Goal: Task Accomplishment & Management: Manage account settings

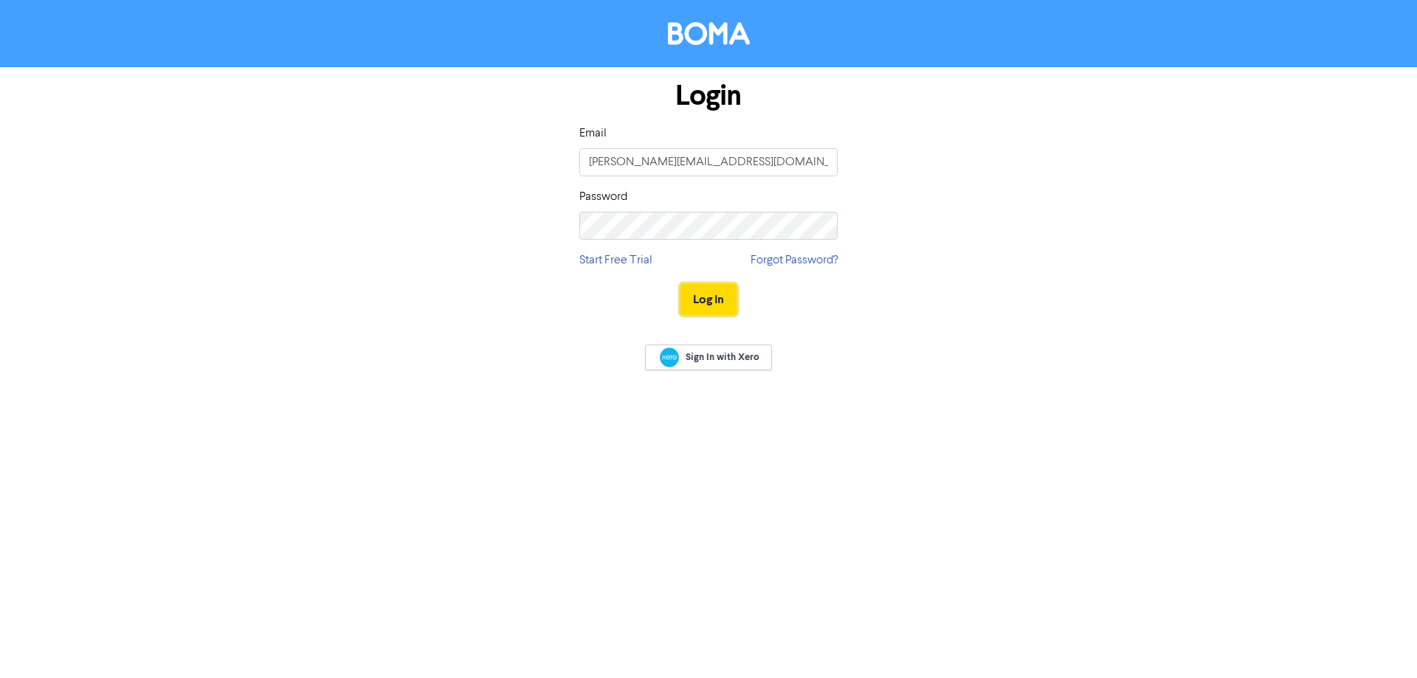
click at [709, 305] on button "Log In" at bounding box center [709, 299] width 56 height 31
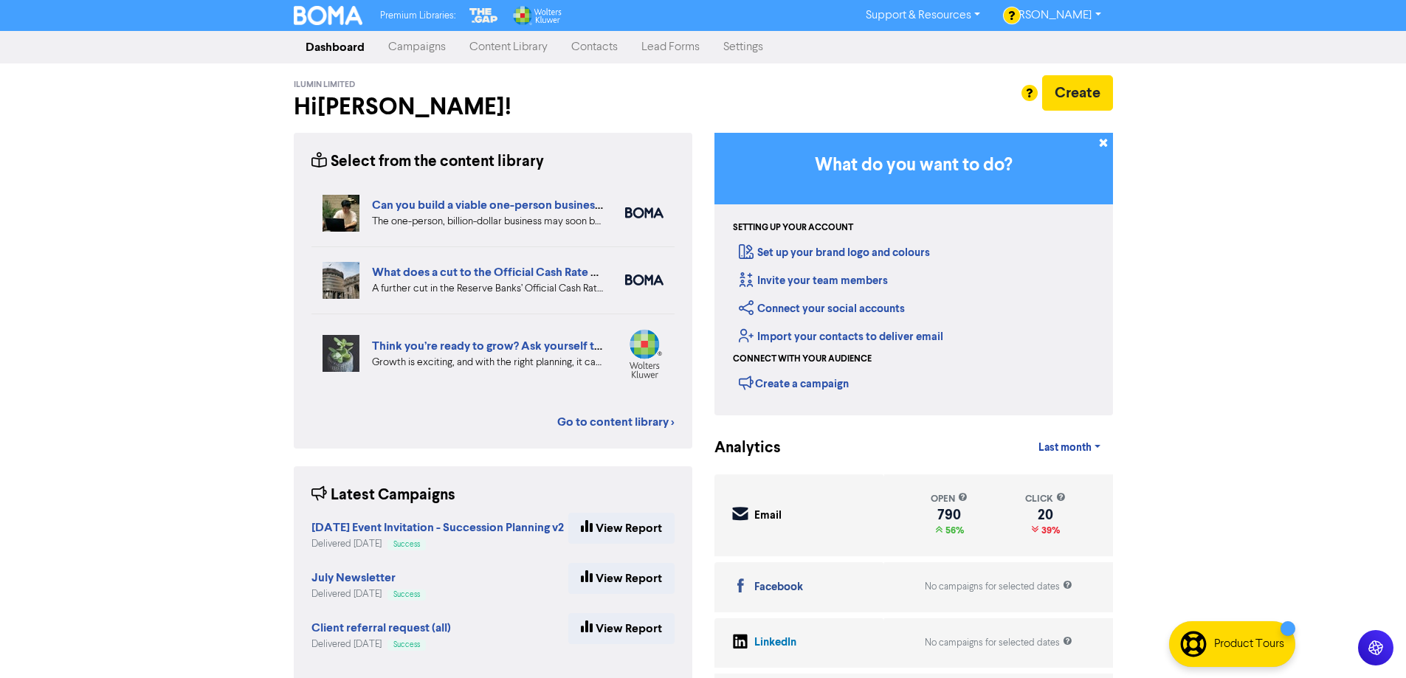
click at [411, 47] on link "Campaigns" at bounding box center [417, 47] width 81 height 30
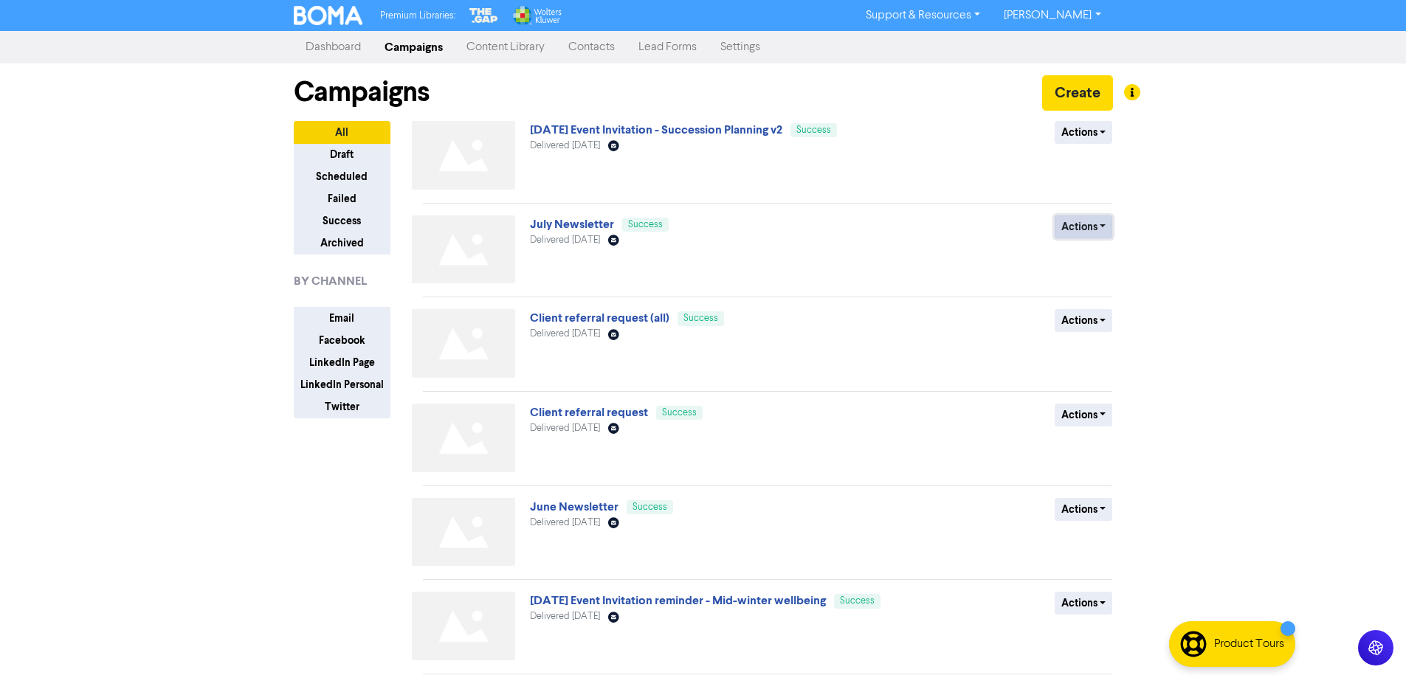
click at [1082, 227] on button "Actions" at bounding box center [1084, 227] width 58 height 23
click at [1083, 258] on button "Duplicate" at bounding box center [1114, 259] width 117 height 24
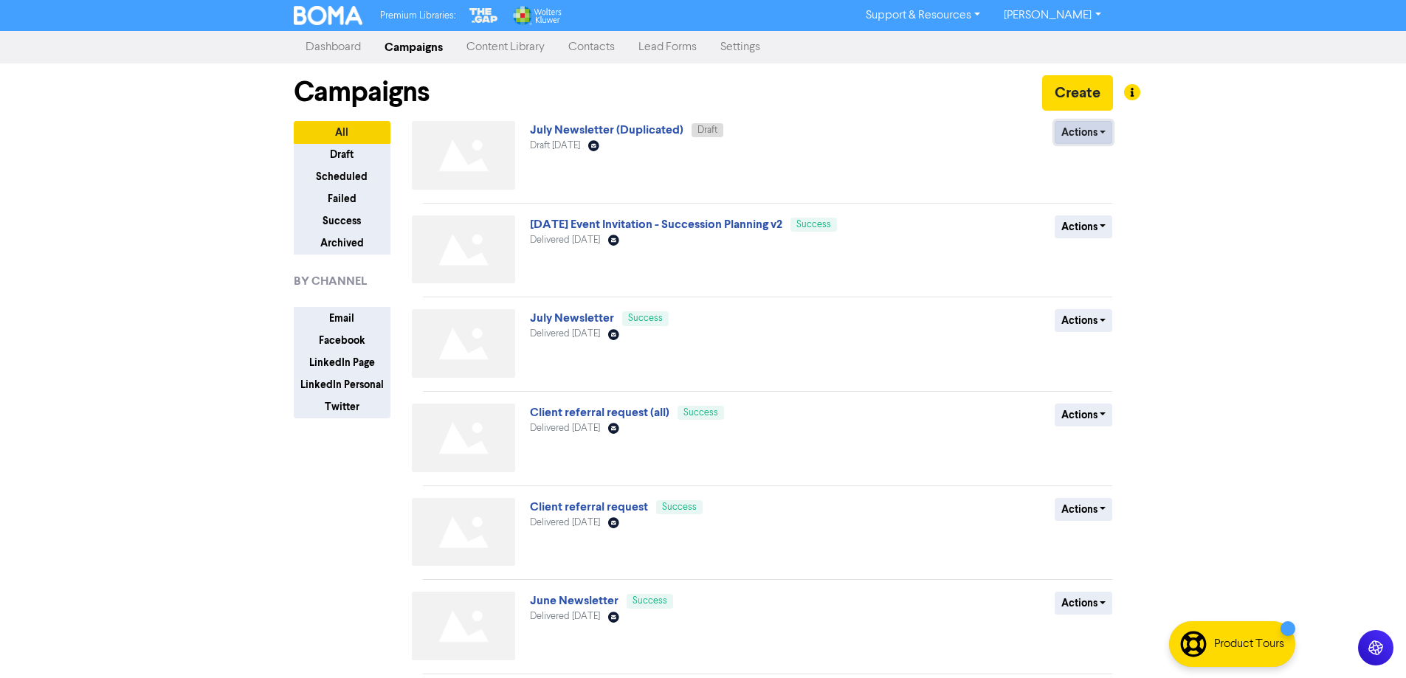
click at [1081, 132] on button "Actions" at bounding box center [1084, 132] width 58 height 23
click at [1101, 207] on button "Rename" at bounding box center [1114, 211] width 117 height 24
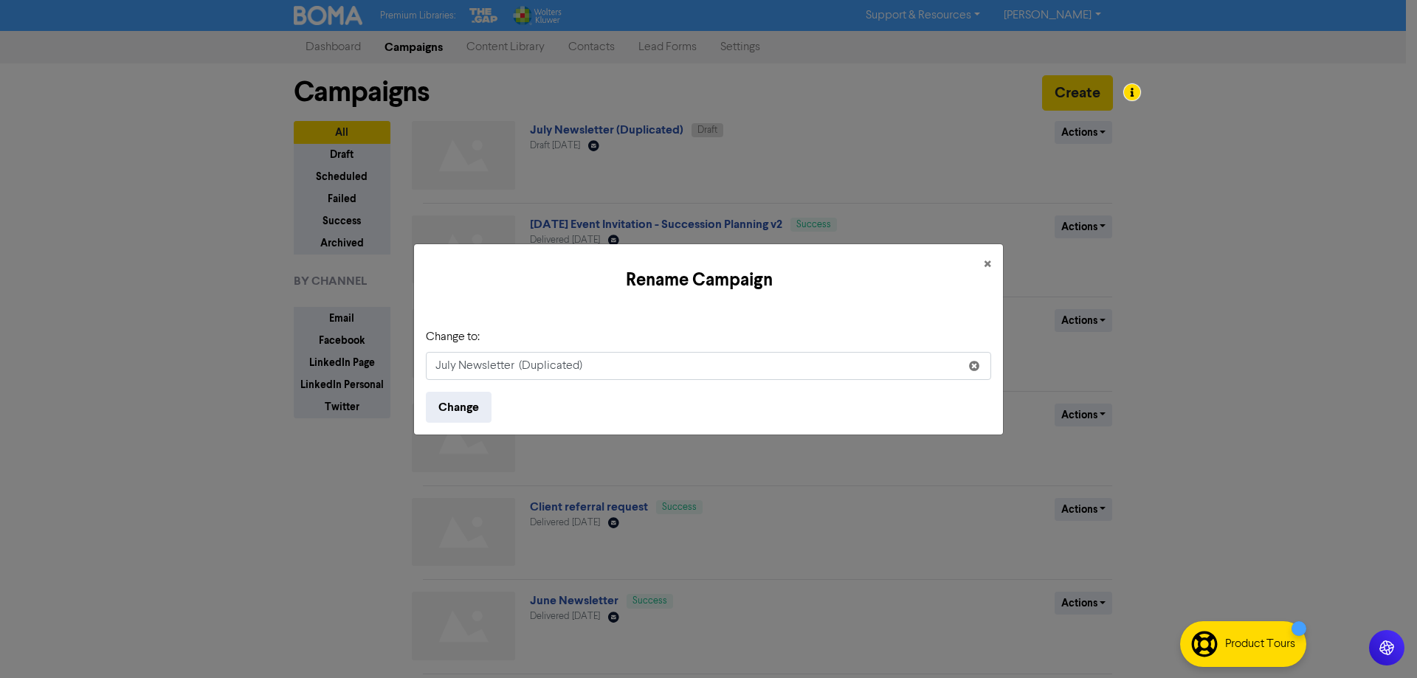
drag, startPoint x: 455, startPoint y: 368, endPoint x: 432, endPoint y: 368, distance: 22.9
click at [432, 368] on input "July Newsletter (Duplicated)" at bounding box center [709, 366] width 566 height 28
click at [622, 365] on input "August Newsletter (Duplicated)" at bounding box center [709, 366] width 566 height 28
type input "August Newsletter"
click at [473, 410] on button "Change" at bounding box center [459, 407] width 66 height 31
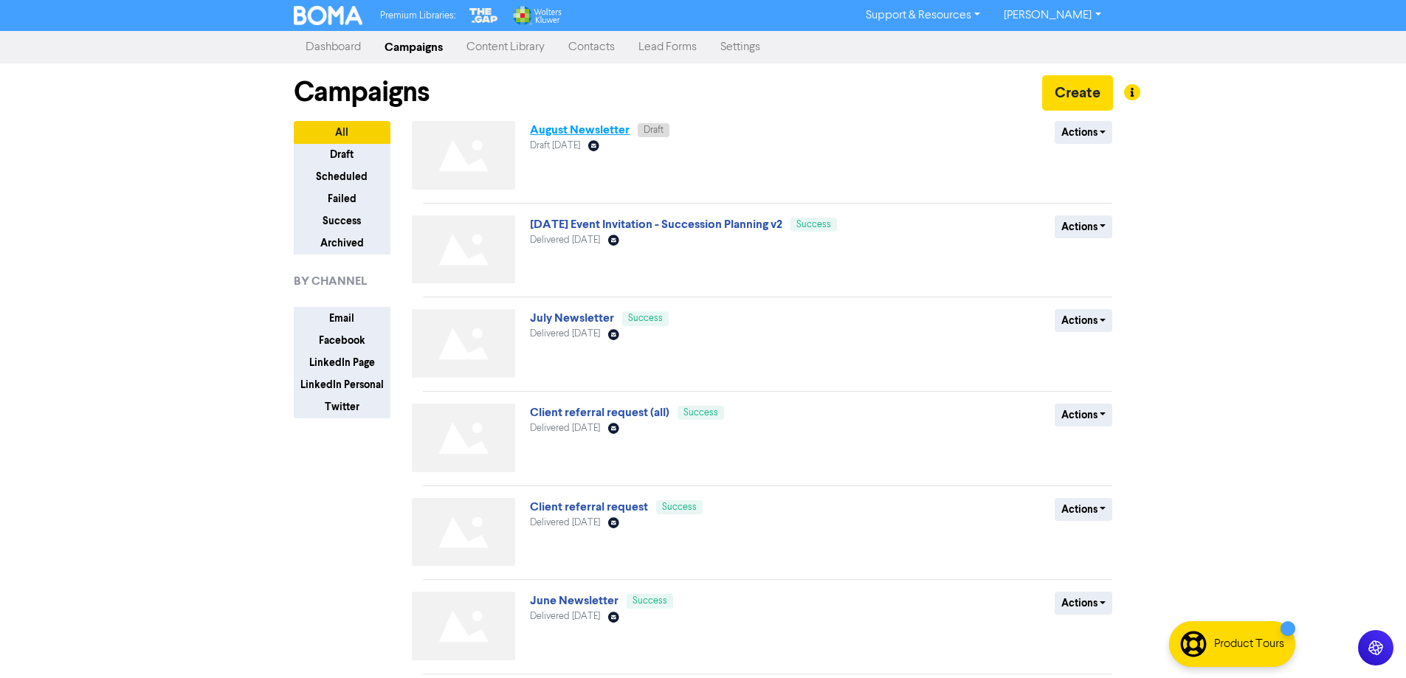
click at [570, 131] on link "August Newsletter" at bounding box center [580, 130] width 100 height 15
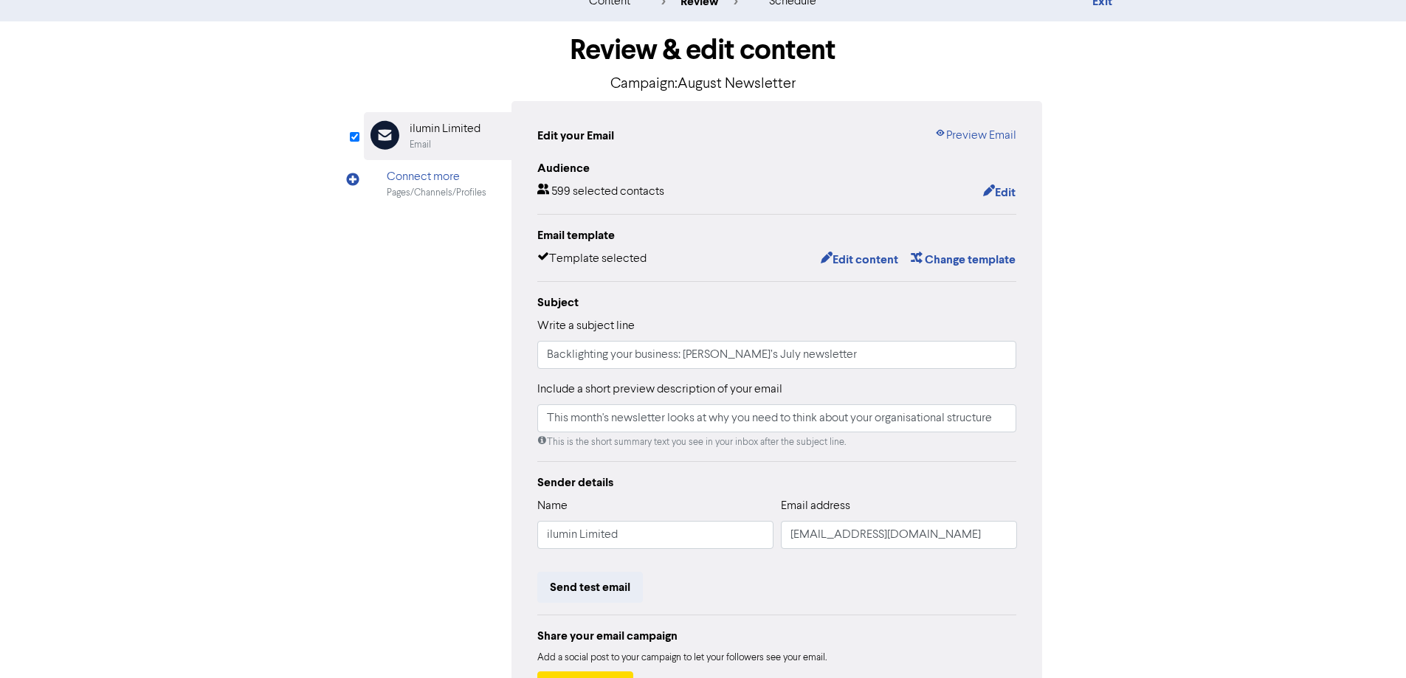
scroll to position [74, 0]
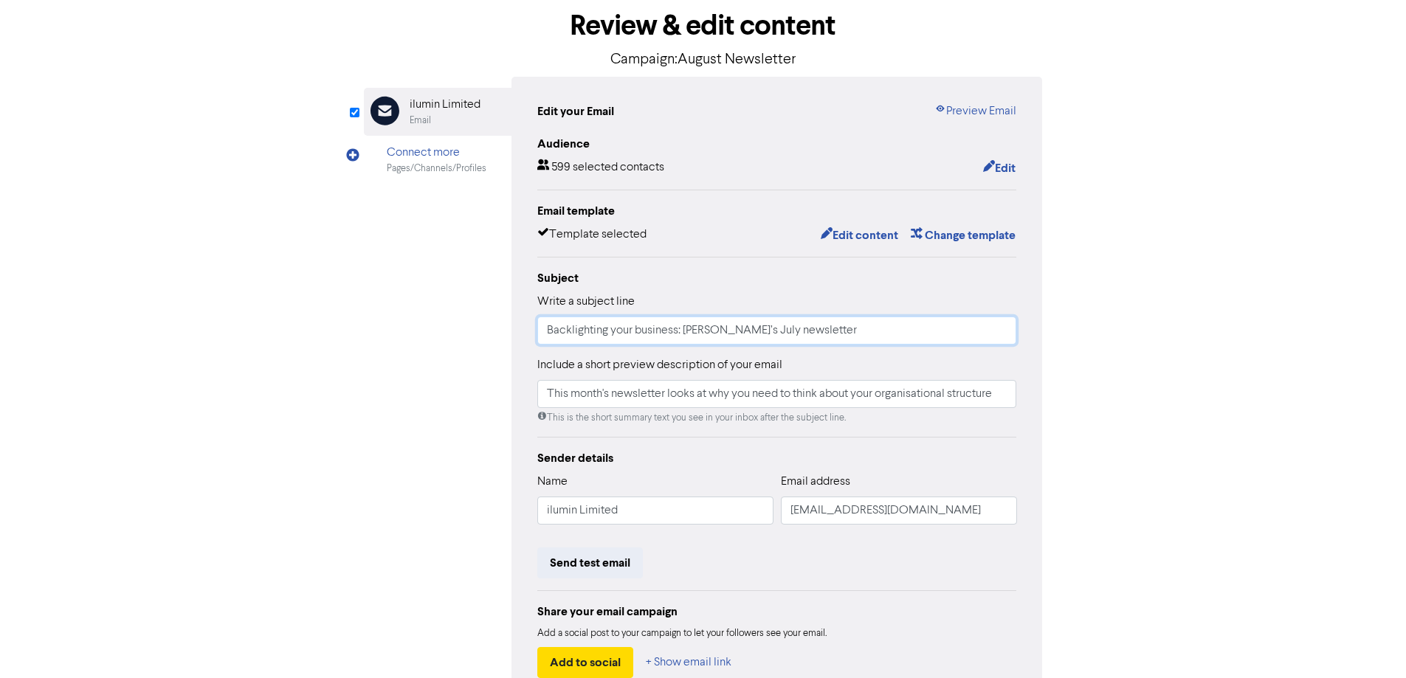
drag, startPoint x: 745, startPoint y: 332, endPoint x: 723, endPoint y: 336, distance: 21.7
click at [726, 329] on input "Backlighting your business: [PERSON_NAME]’s July newsletter" at bounding box center [777, 331] width 480 height 28
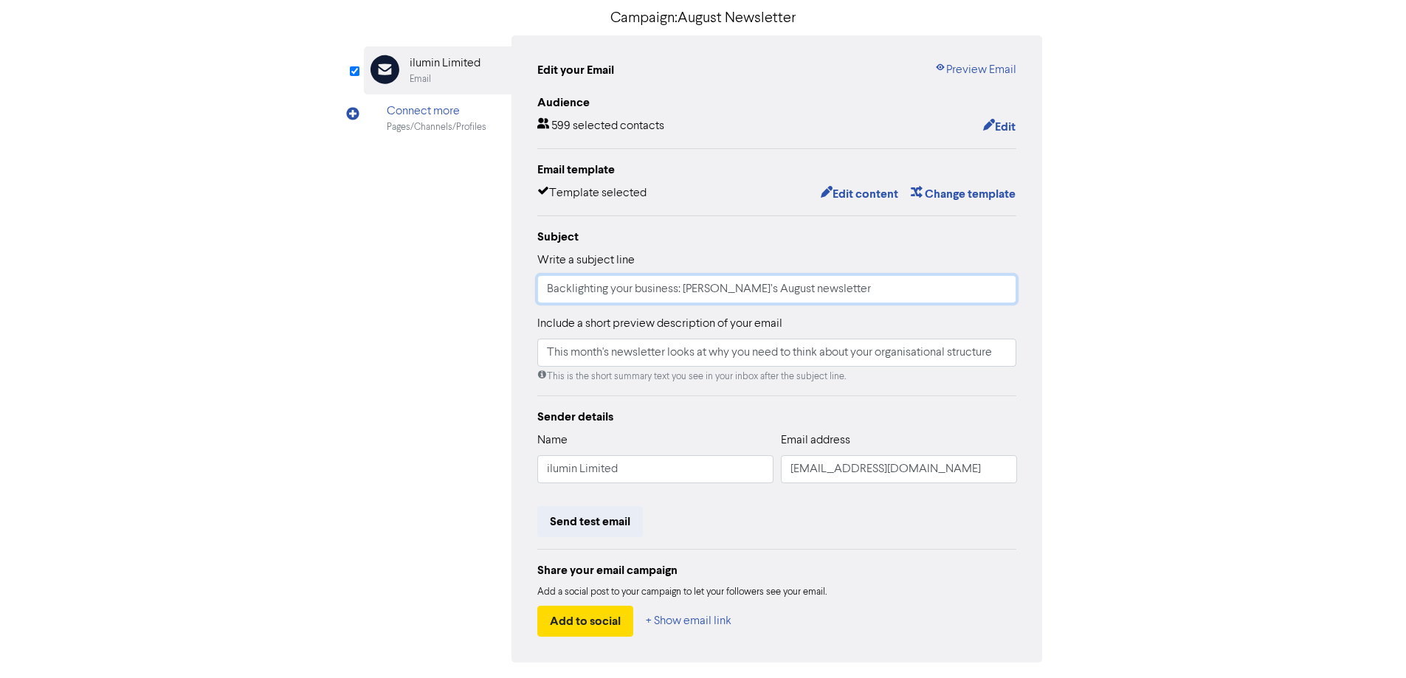
scroll to position [148, 0]
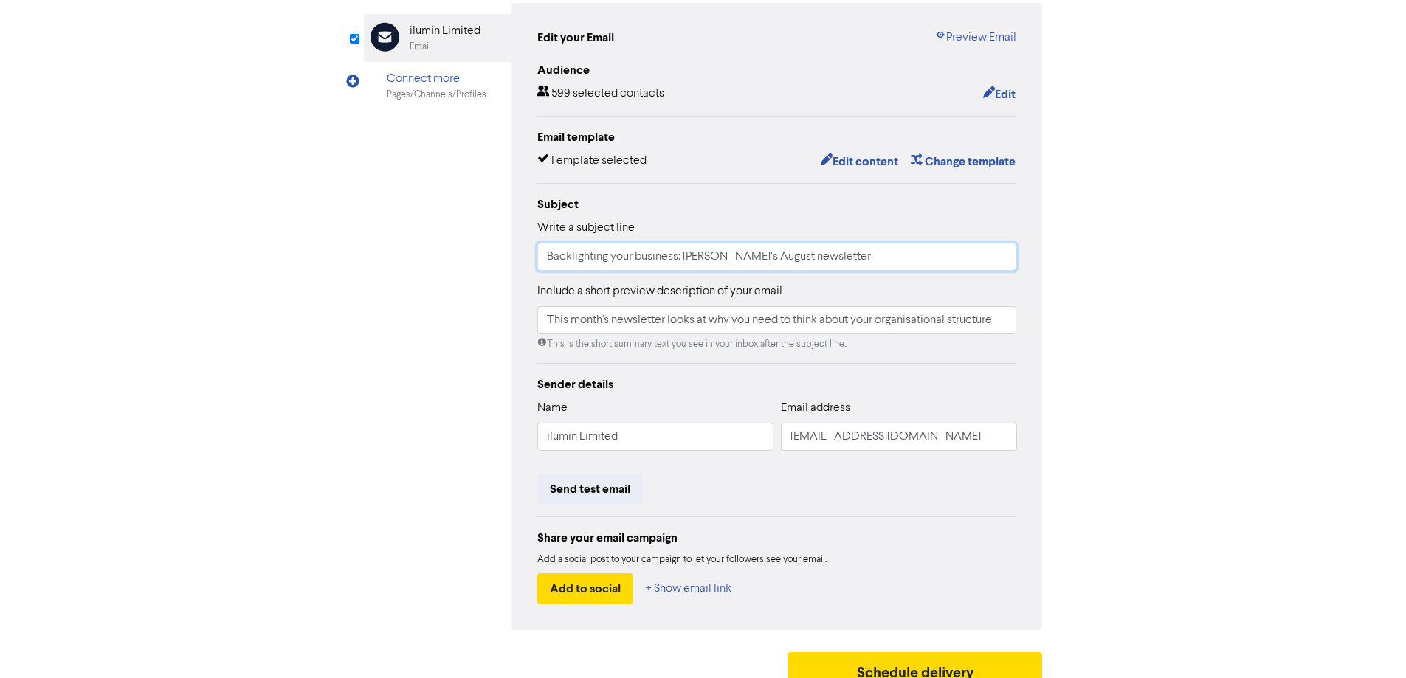
type input "Backlighting your business: [PERSON_NAME]’s August newsletter"
drag, startPoint x: 1008, startPoint y: 325, endPoint x: 1018, endPoint y: 337, distance: 15.8
click at [1010, 326] on input "This month's newsletter looks at why you need to think about your organisationa…" at bounding box center [777, 320] width 480 height 28
click at [911, 334] on input "This month's newsletter looks at why you need to think about your organisationa…" at bounding box center [777, 320] width 480 height 28
click at [927, 322] on input "This month's newsletter looks at why you need to think about your organisationa…" at bounding box center [777, 320] width 480 height 28
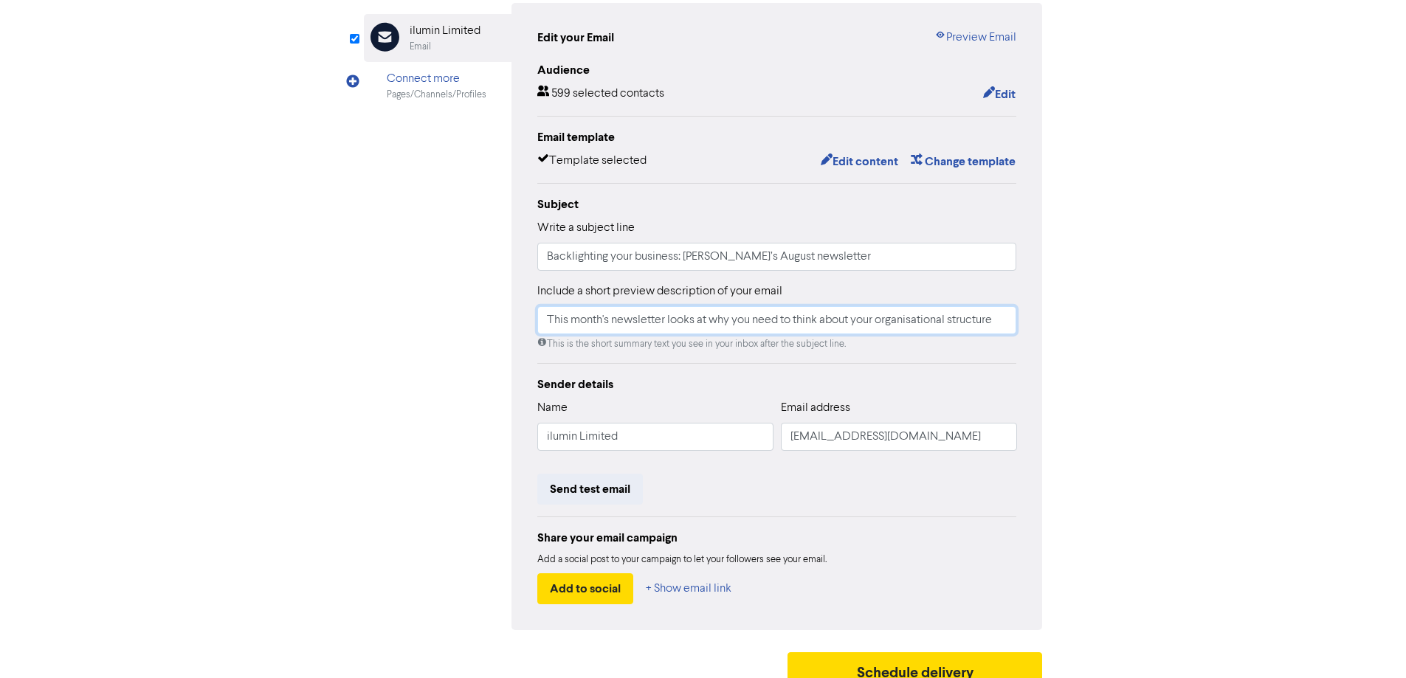
click at [551, 319] on input "This month's newsletter looks at why you need to think about your organisationa…" at bounding box center [777, 320] width 480 height 28
drag, startPoint x: 546, startPoint y: 322, endPoint x: 948, endPoint y: 425, distance: 414.5
click at [1019, 336] on div "Edit your Email Preview Email Audience 599 selected contacts Edit Email templat…" at bounding box center [778, 317] width 532 height 628
drag, startPoint x: 554, startPoint y: 325, endPoint x: 541, endPoint y: 323, distance: 12.6
click at [541, 323] on input "Take a look at Succession Planning" at bounding box center [777, 320] width 480 height 28
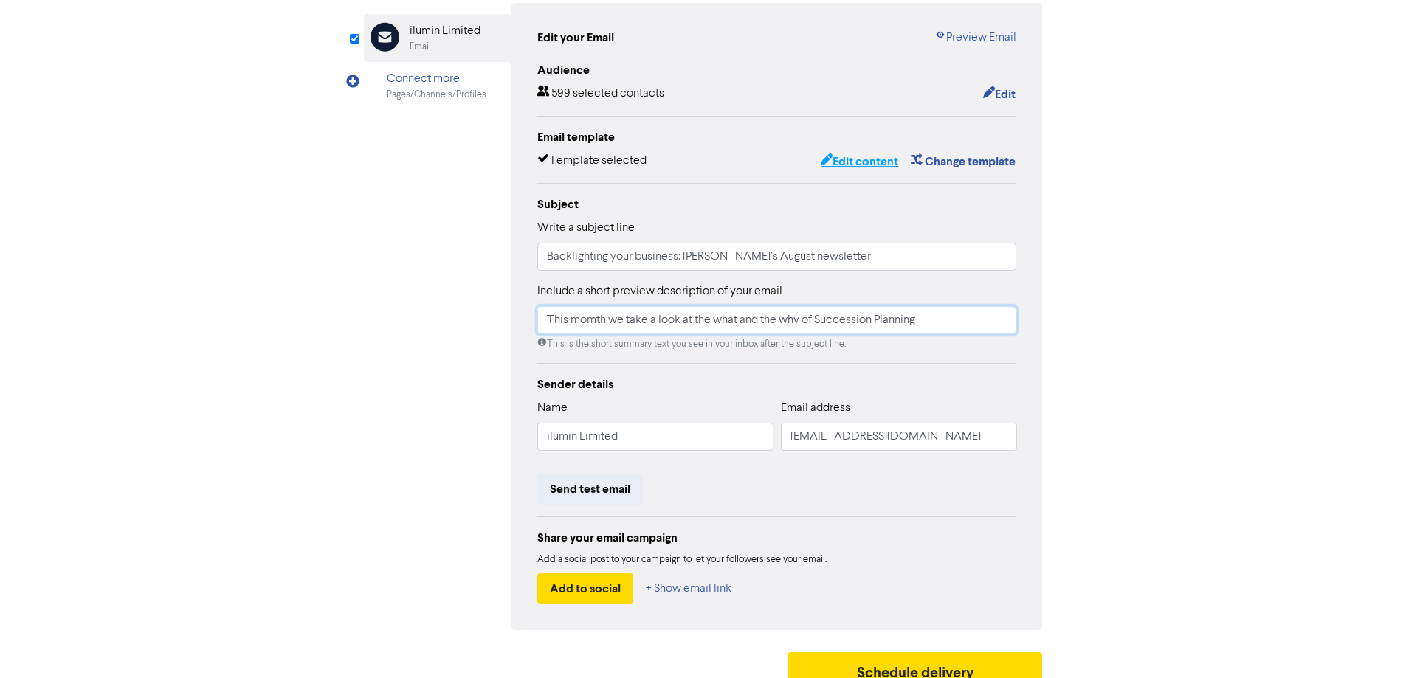
type input "This momth we take a look at the what and the why of Succession Planning"
click at [853, 162] on button "Edit content" at bounding box center [859, 161] width 79 height 19
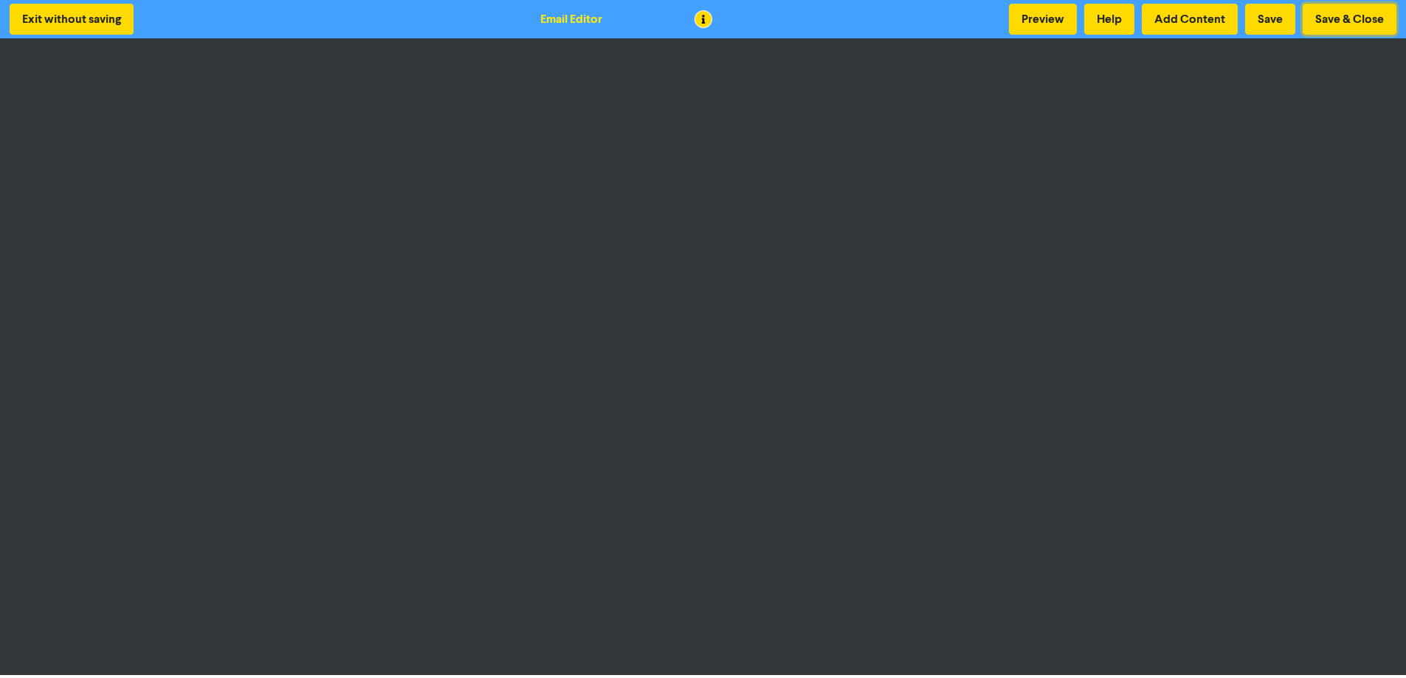
drag, startPoint x: 1354, startPoint y: 15, endPoint x: 1325, endPoint y: 39, distance: 37.7
click at [1352, 16] on button "Save & Close" at bounding box center [1350, 19] width 94 height 31
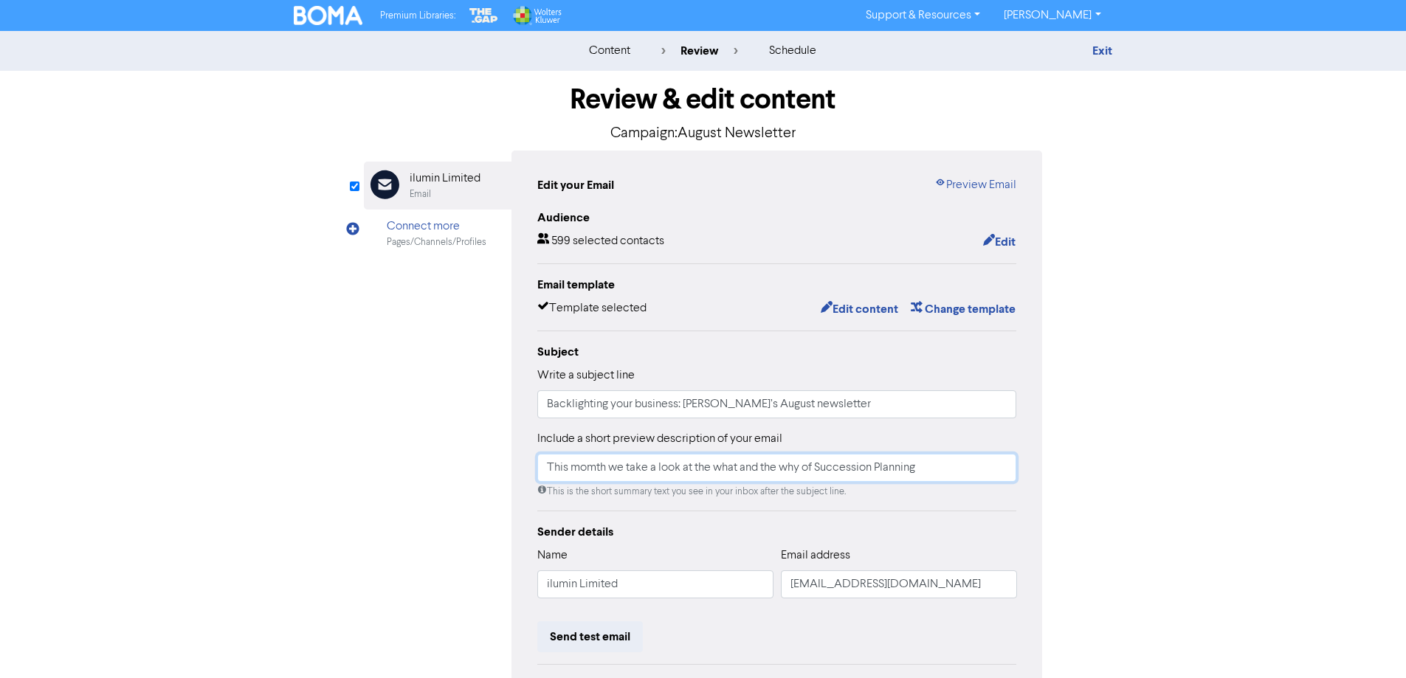
click at [763, 469] on input "This momth we take a look at the what and the why of Succession Planning" at bounding box center [777, 468] width 480 height 28
drag, startPoint x: 592, startPoint y: 471, endPoint x: 615, endPoint y: 514, distance: 48.6
click at [593, 472] on input "This momth we take a look at the what, the why and the how of Succession Planni…" at bounding box center [777, 468] width 480 height 28
type input "This month we take a look at the what, the why and the how of Succession Planni…"
click at [1170, 469] on div "content review schedule Exit Review & edit content Campaign: August Newsletter …" at bounding box center [703, 438] width 1406 height 814
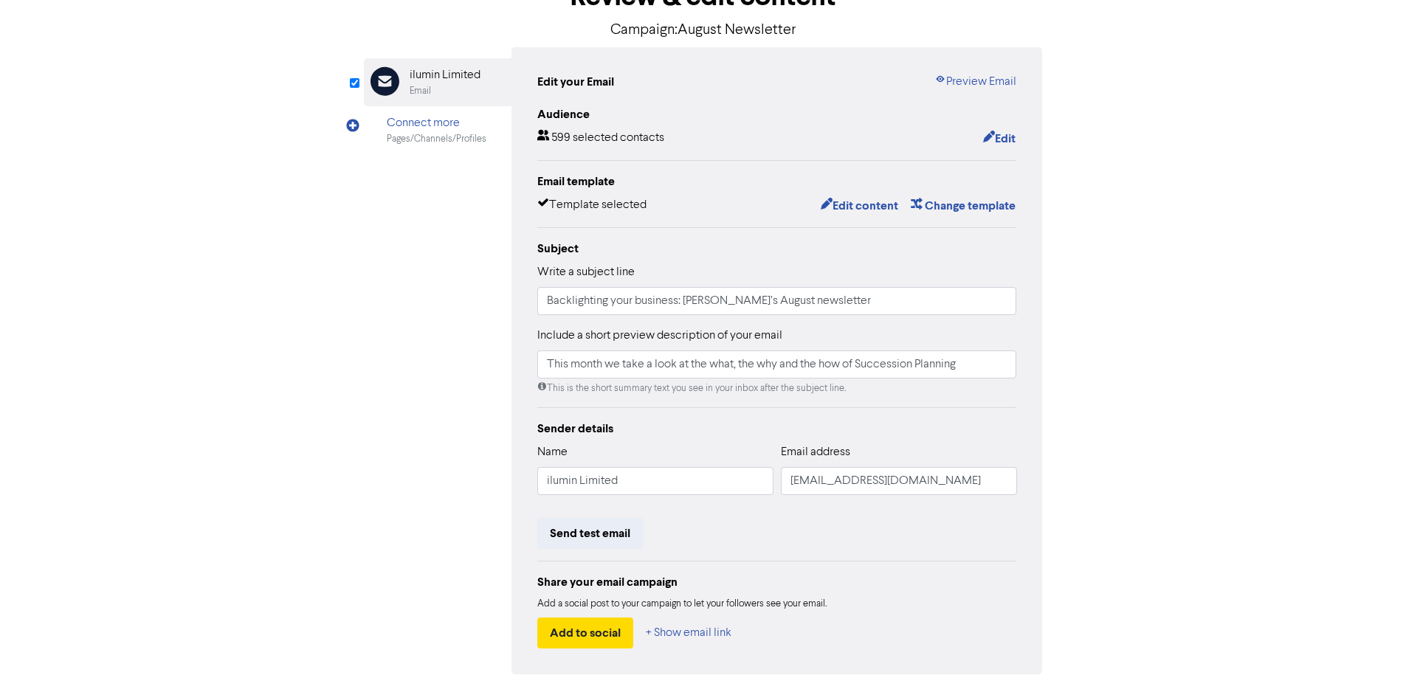
scroll to position [168, 0]
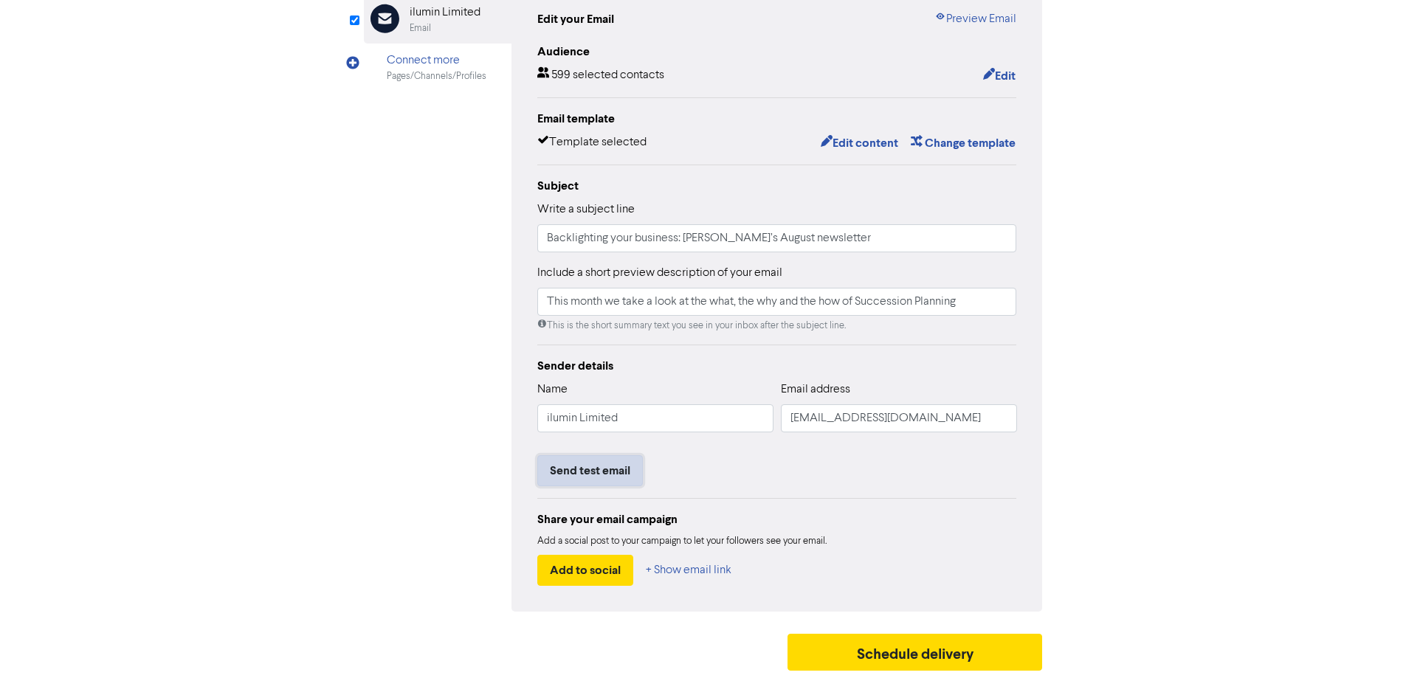
click at [579, 467] on button "Send test email" at bounding box center [590, 471] width 106 height 31
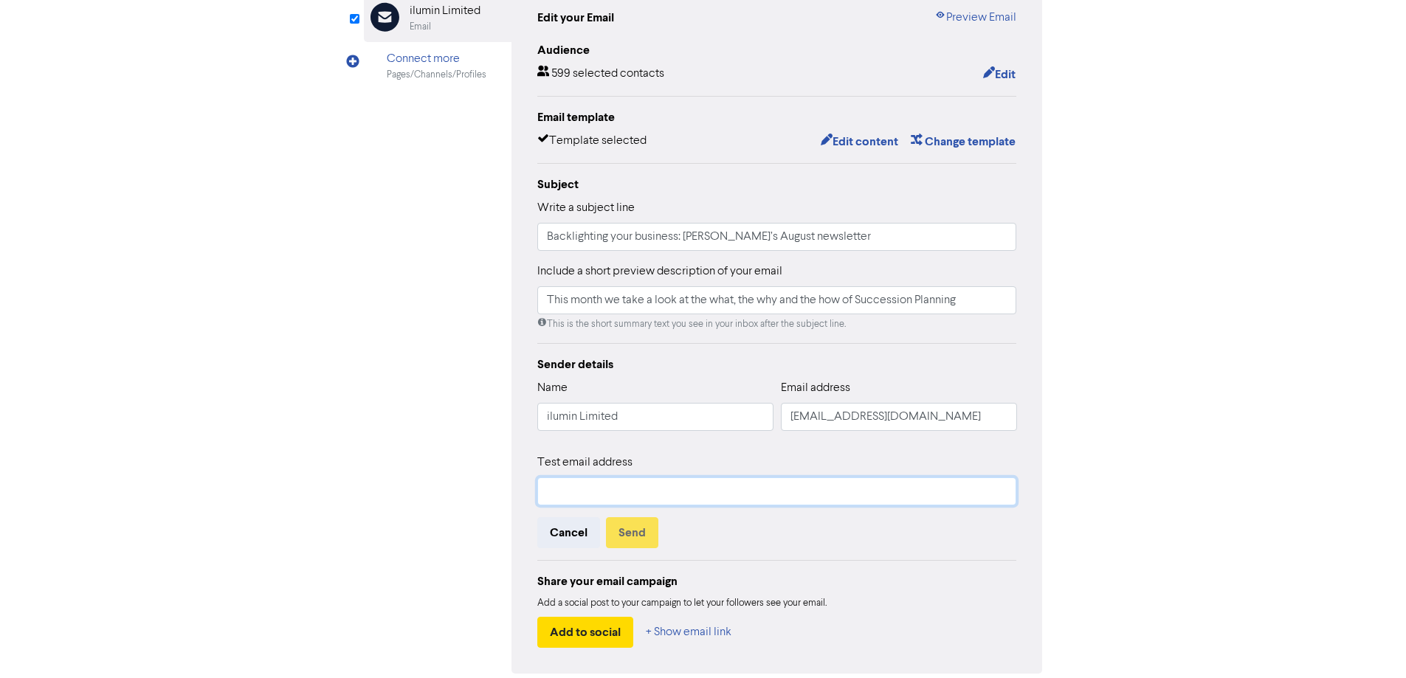
click at [633, 490] on input "text" at bounding box center [777, 492] width 480 height 28
type input "[PERSON_NAME][EMAIL_ADDRESS][DOMAIN_NAME]"
click at [634, 525] on button "Send" at bounding box center [632, 533] width 52 height 31
